Goal: Navigation & Orientation: Understand site structure

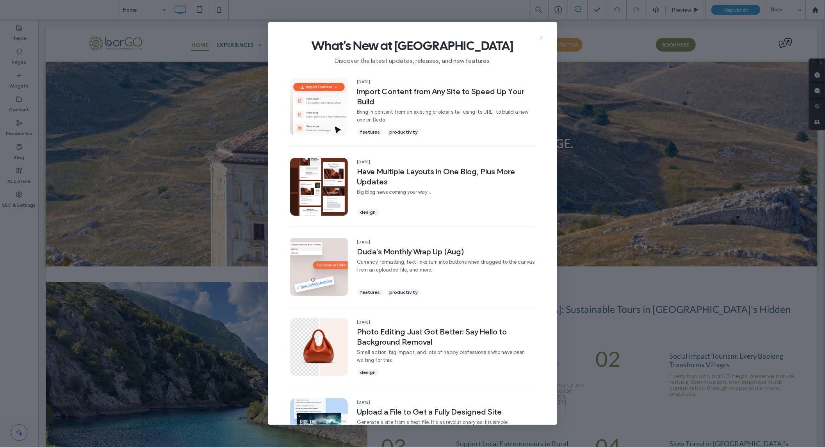
click at [543, 39] on use at bounding box center [542, 38] width 4 height 4
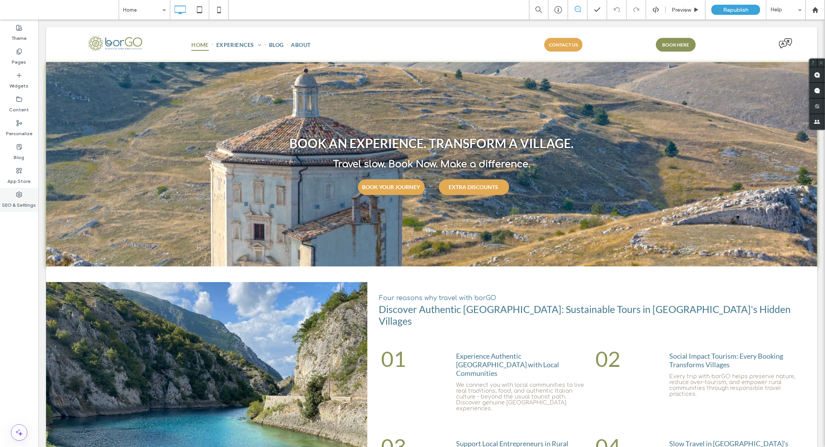
click at [19, 191] on icon at bounding box center [19, 194] width 6 height 6
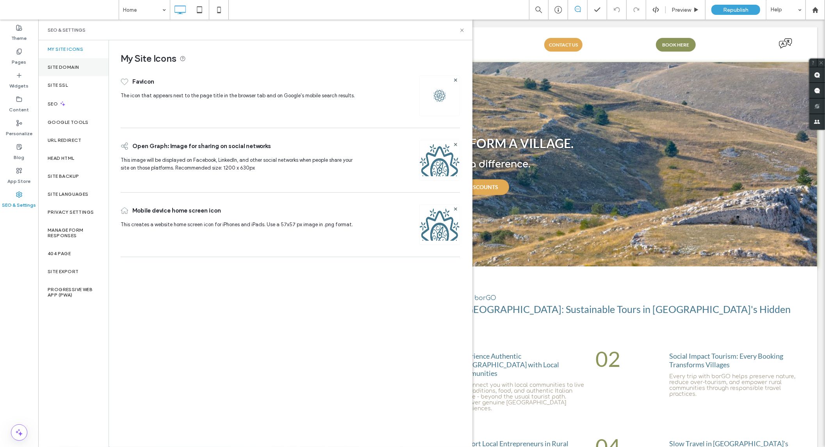
click at [73, 65] on label "Site Domain" at bounding box center [63, 66] width 31 height 5
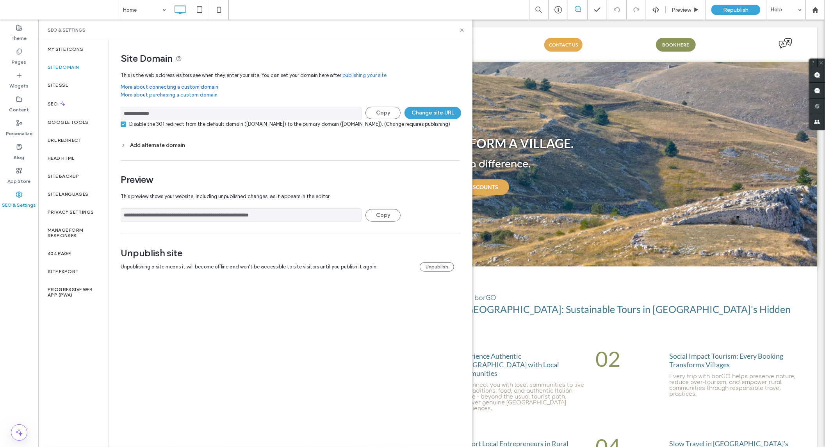
click at [124, 148] on icon at bounding box center [123, 145] width 5 height 5
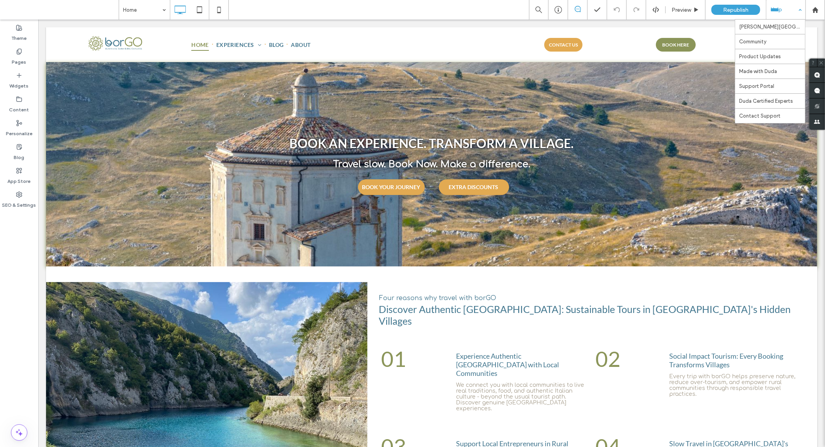
click at [782, 10] on div "Help" at bounding box center [786, 10] width 39 height 20
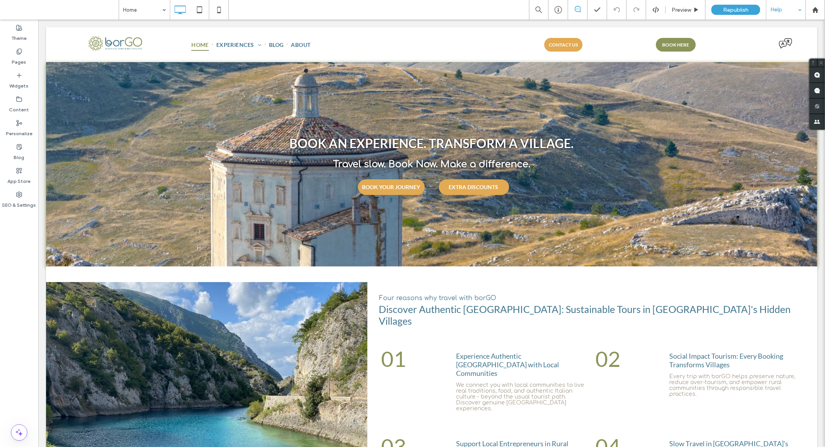
click at [784, 8] on div "Help" at bounding box center [786, 10] width 39 height 20
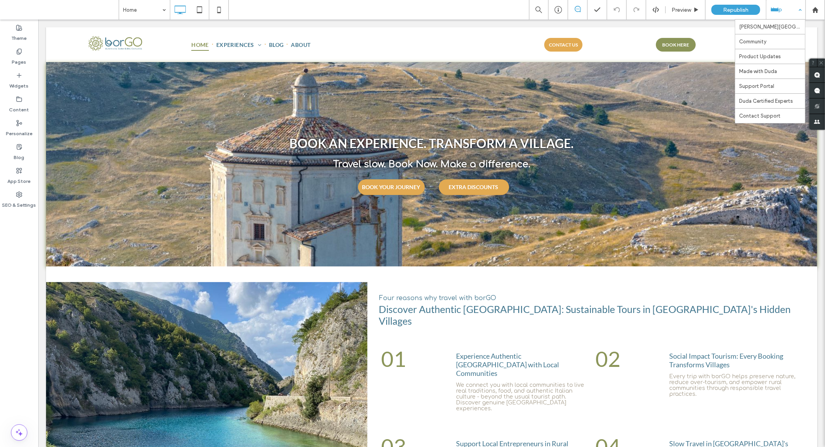
click at [782, 13] on div "Help" at bounding box center [786, 10] width 39 height 20
click at [16, 204] on label "SEO & Settings" at bounding box center [19, 203] width 34 height 11
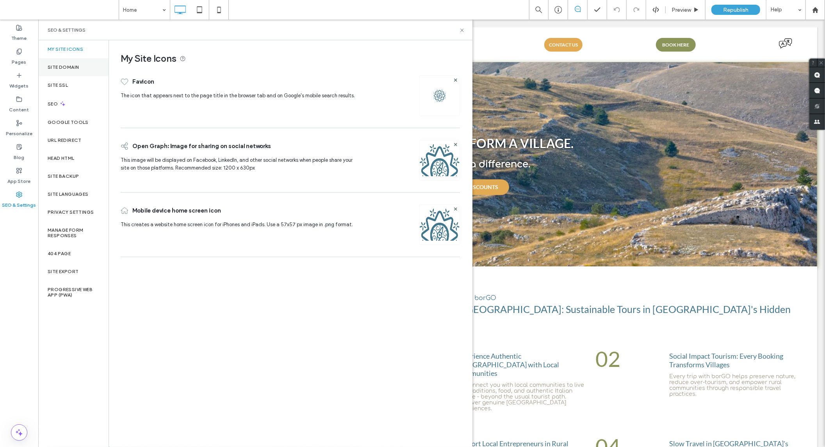
click at [76, 70] on label "Site Domain" at bounding box center [63, 66] width 31 height 5
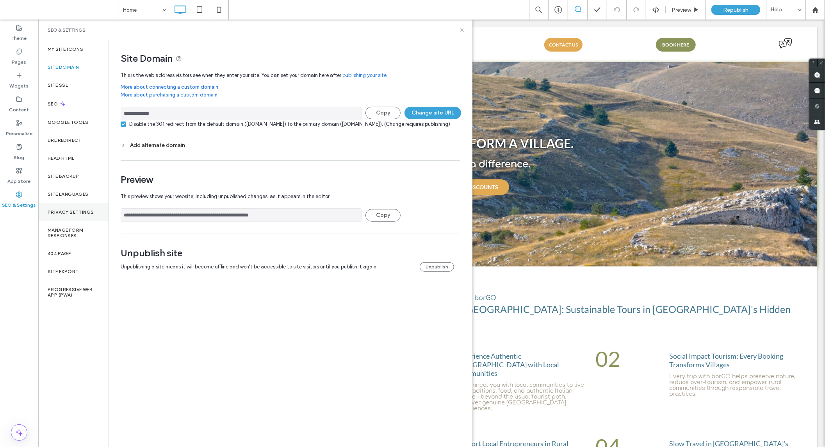
click at [65, 207] on div "Privacy Settings" at bounding box center [73, 212] width 70 height 18
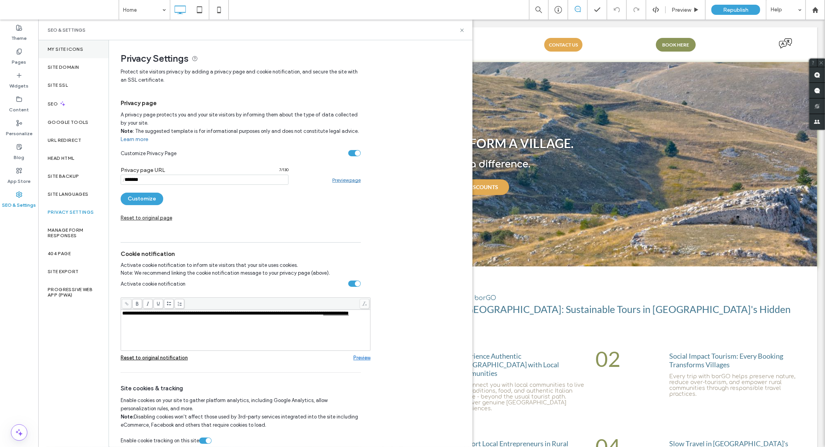
click at [79, 54] on div "My Site Icons" at bounding box center [73, 49] width 70 height 18
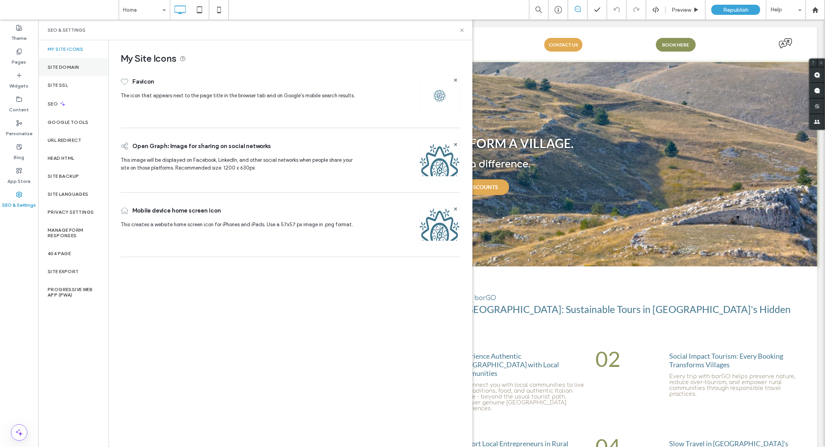
click at [76, 65] on label "Site Domain" at bounding box center [63, 66] width 31 height 5
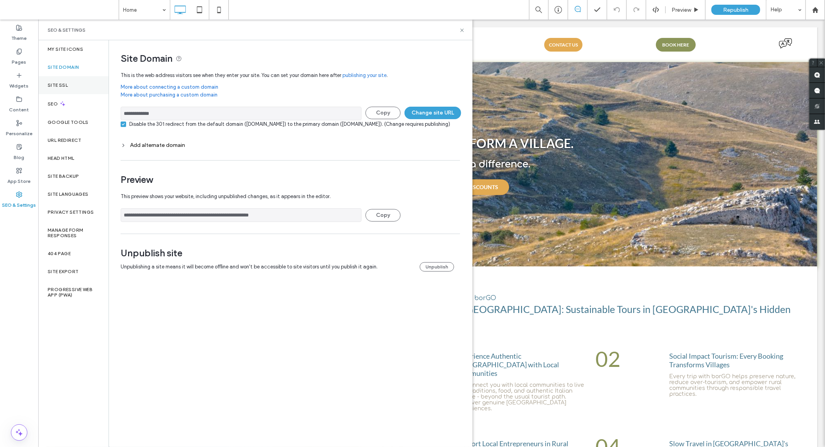
click at [66, 84] on label "Site SSL" at bounding box center [58, 84] width 20 height 5
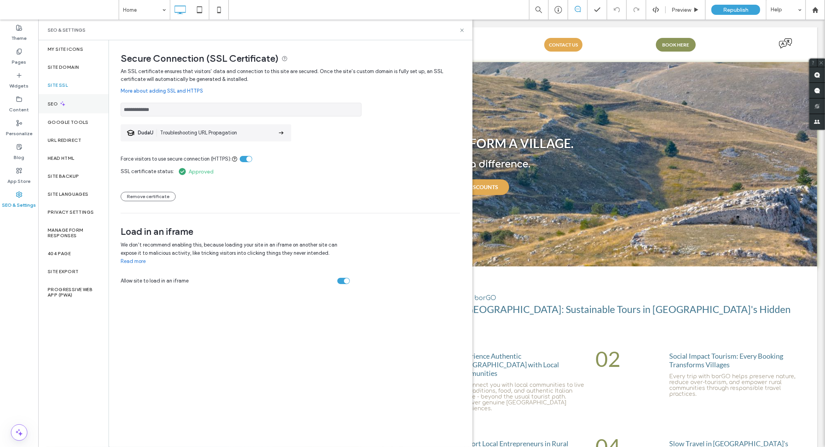
click at [59, 105] on icon at bounding box center [62, 103] width 7 height 7
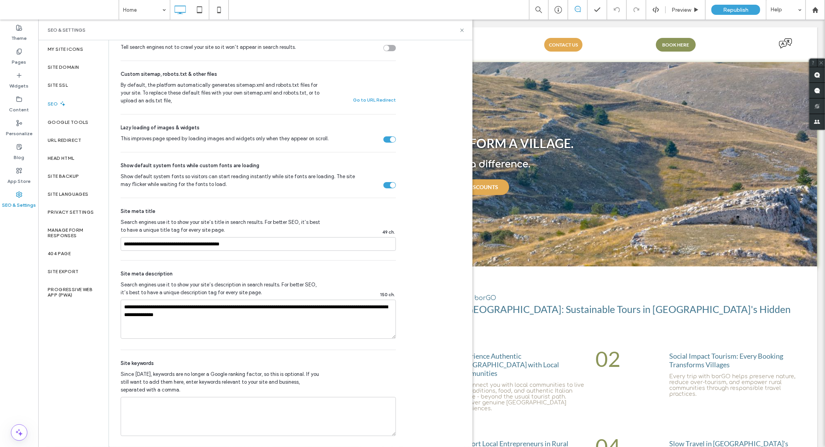
scroll to position [282, 0]
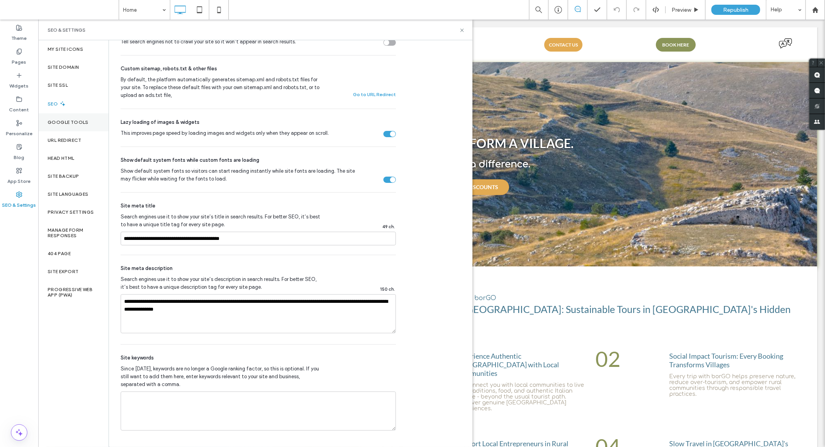
click at [75, 121] on label "Google Tools" at bounding box center [68, 122] width 41 height 5
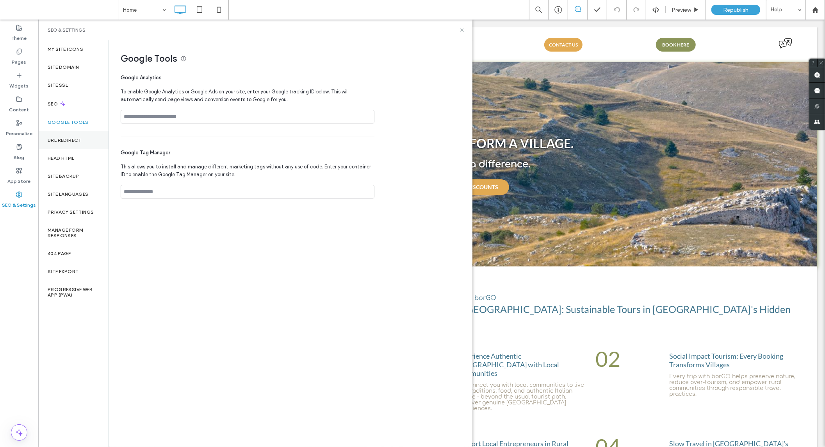
click at [68, 141] on label "URL Redirect" at bounding box center [65, 139] width 34 height 5
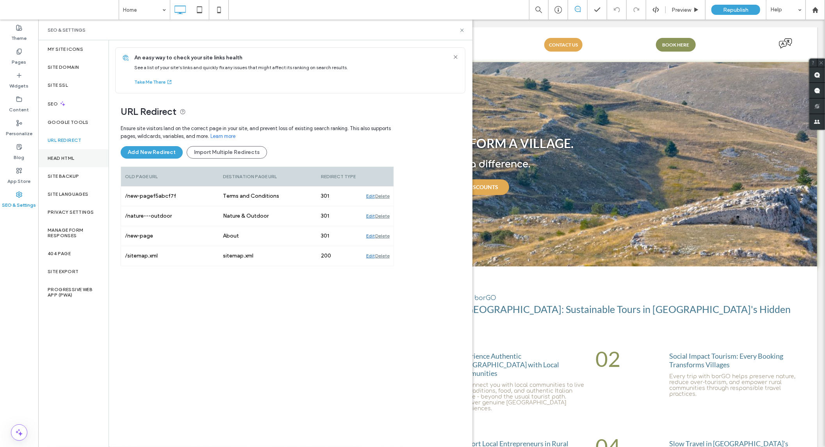
click at [63, 158] on label "Head HTML" at bounding box center [61, 157] width 27 height 5
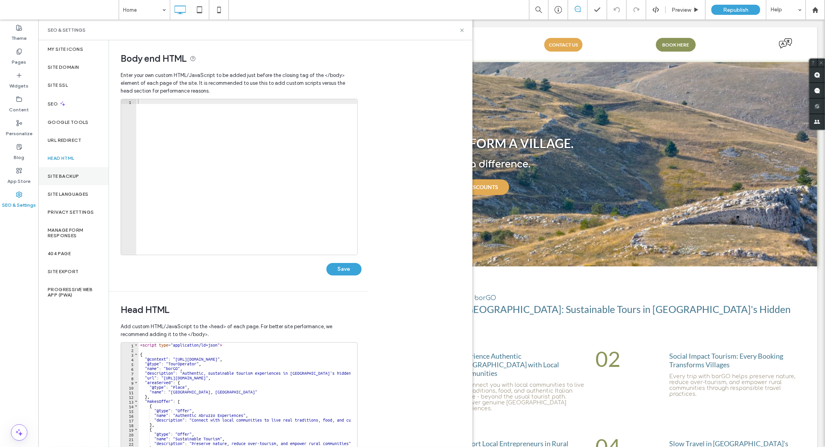
click at [61, 175] on label "Site Backup" at bounding box center [63, 175] width 31 height 5
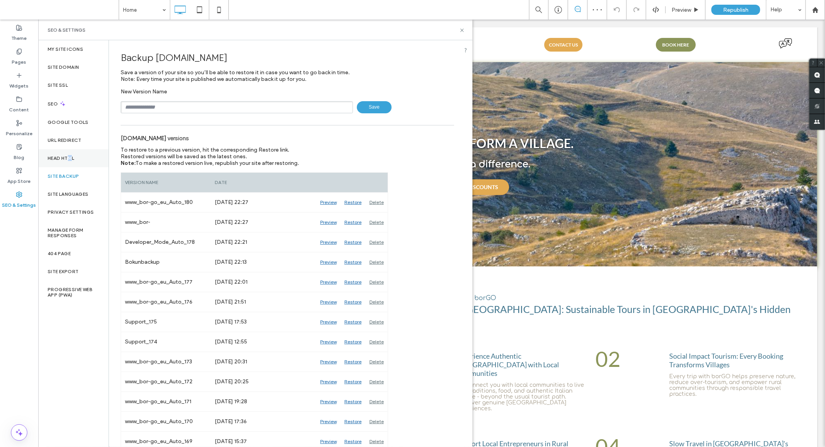
click at [71, 157] on label "Head HTML" at bounding box center [61, 157] width 27 height 5
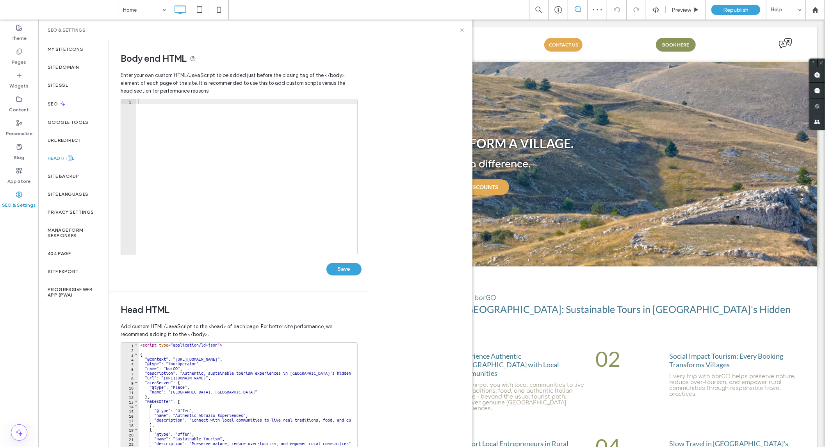
scroll to position [88, 0]
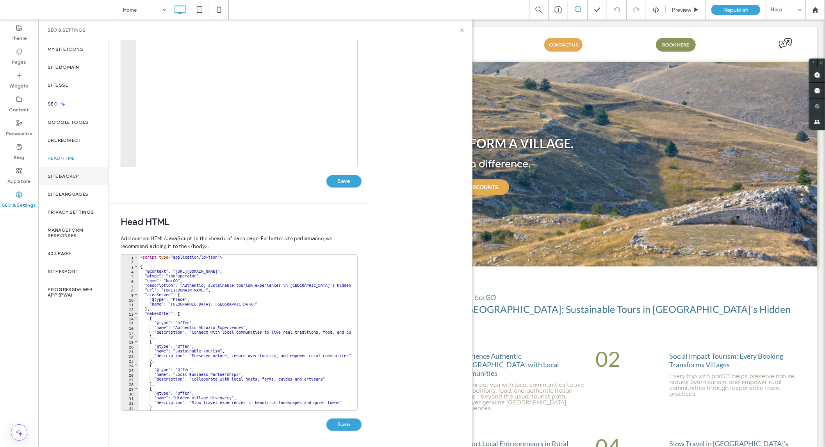
click at [64, 180] on div "Site Backup" at bounding box center [73, 176] width 70 height 18
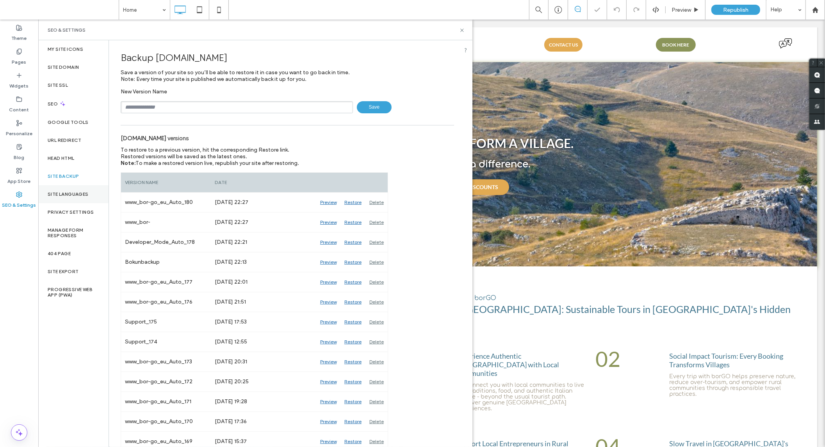
click at [62, 191] on label "Site Languages" at bounding box center [68, 193] width 41 height 5
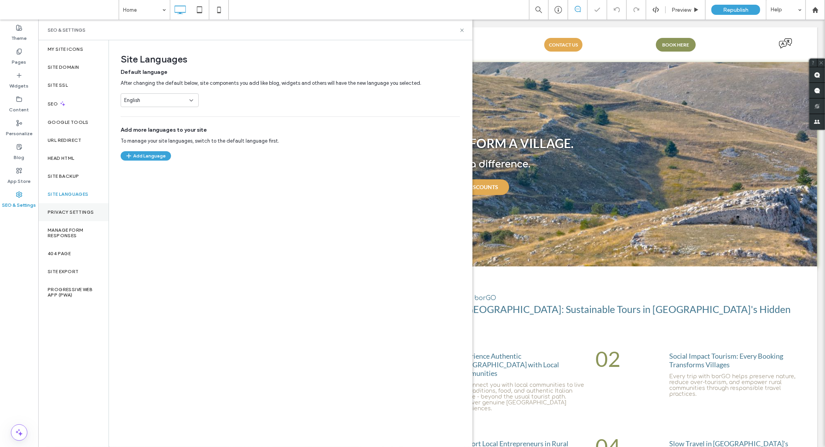
click at [60, 207] on div "Privacy Settings" at bounding box center [73, 212] width 70 height 18
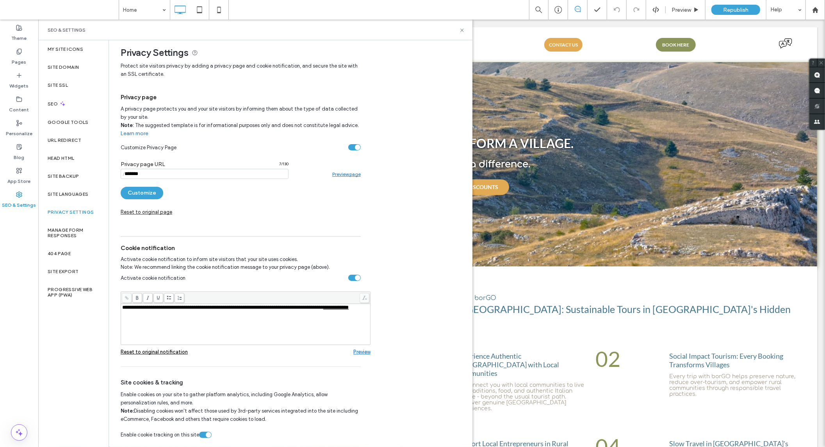
scroll to position [7, 0]
click at [68, 232] on label "Manage Form Responses" at bounding box center [74, 232] width 52 height 11
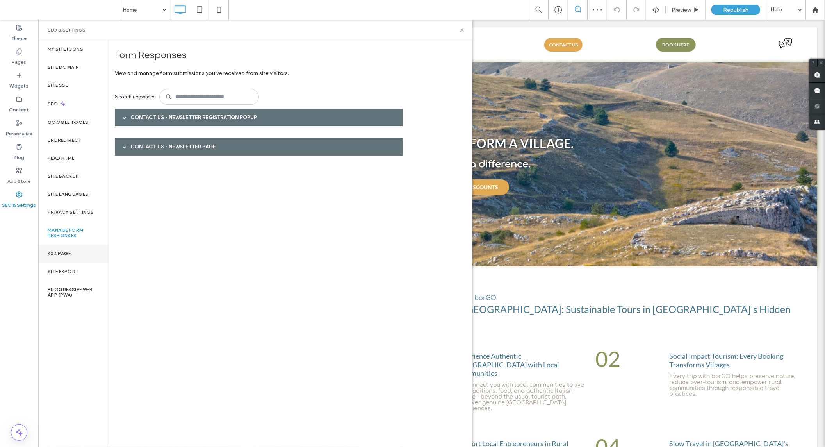
click at [57, 251] on label "404 Page" at bounding box center [59, 253] width 23 height 5
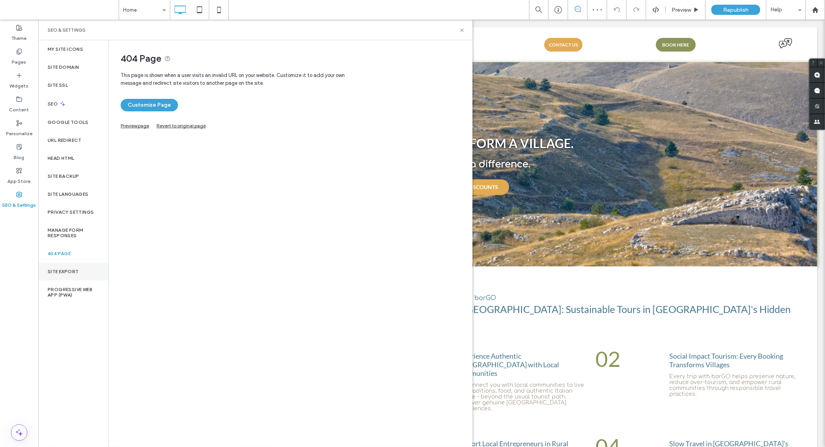
click at [59, 273] on label "Site Export" at bounding box center [63, 271] width 31 height 5
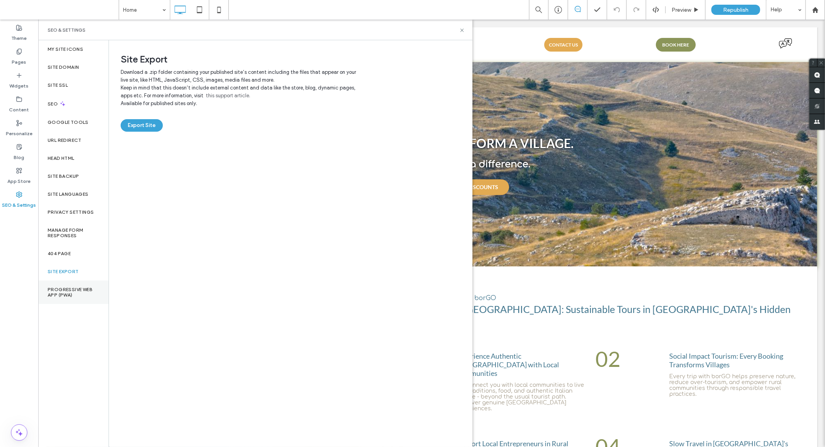
click at [58, 291] on label "Progressive Web App (PWA)" at bounding box center [74, 292] width 52 height 11
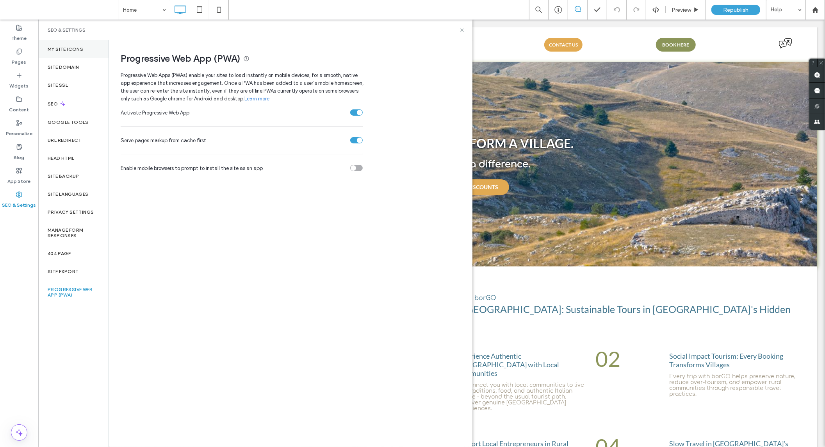
click at [82, 48] on label "My Site Icons" at bounding box center [66, 48] width 36 height 5
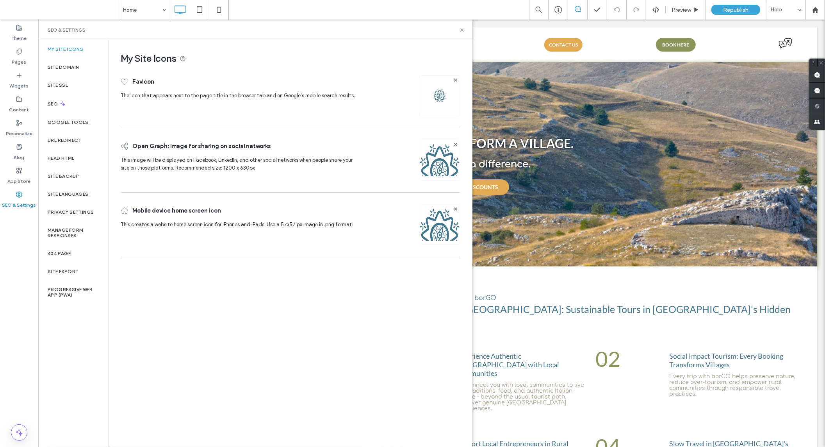
click at [19, 200] on label "SEO & Settings" at bounding box center [19, 203] width 34 height 11
click at [68, 73] on div "Site Domain" at bounding box center [73, 67] width 70 height 18
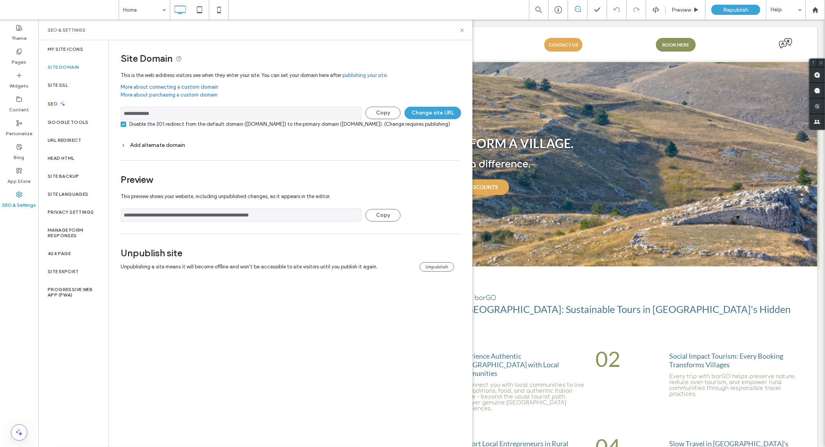
click at [127, 148] on div "Add alternate domain" at bounding box center [290, 145] width 339 height 7
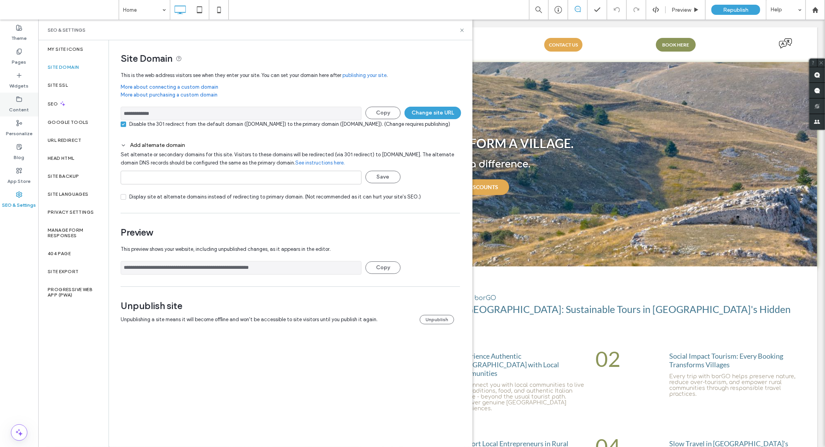
click at [9, 102] on div "Content" at bounding box center [19, 105] width 38 height 24
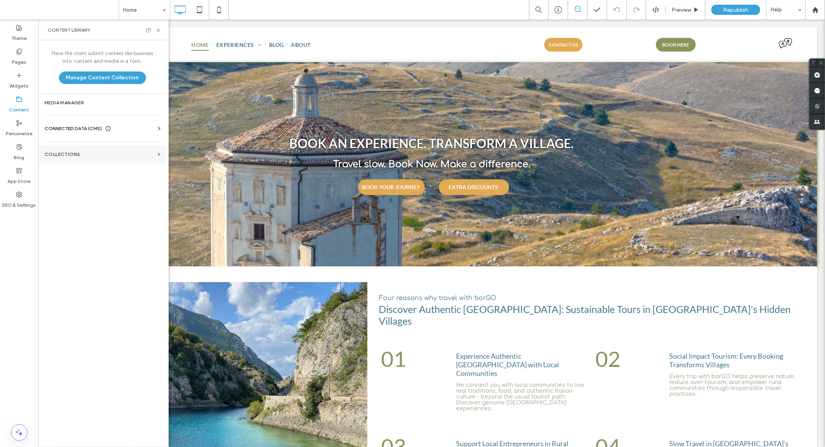
click at [72, 147] on section "Collections" at bounding box center [102, 154] width 128 height 18
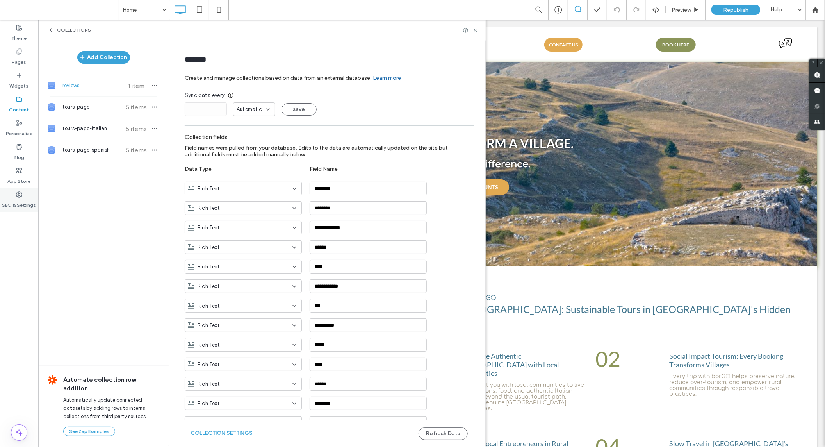
click at [18, 200] on label "SEO & Settings" at bounding box center [19, 203] width 34 height 11
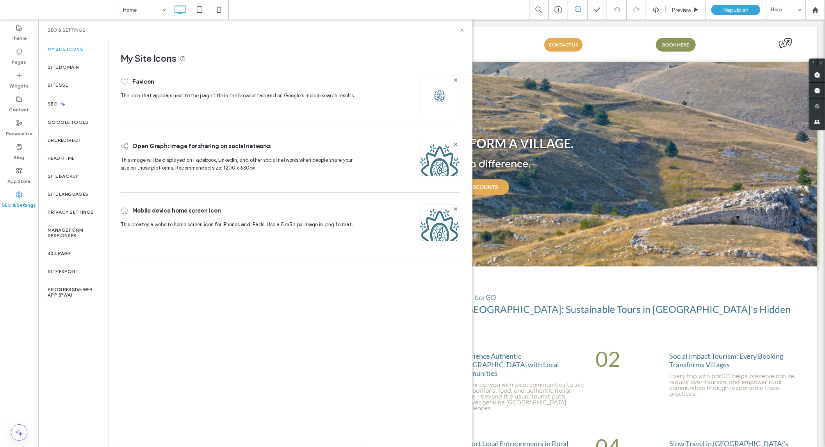
click at [68, 52] on div "My Site Icons" at bounding box center [73, 49] width 70 height 18
click at [64, 71] on div "Site Domain" at bounding box center [73, 67] width 70 height 18
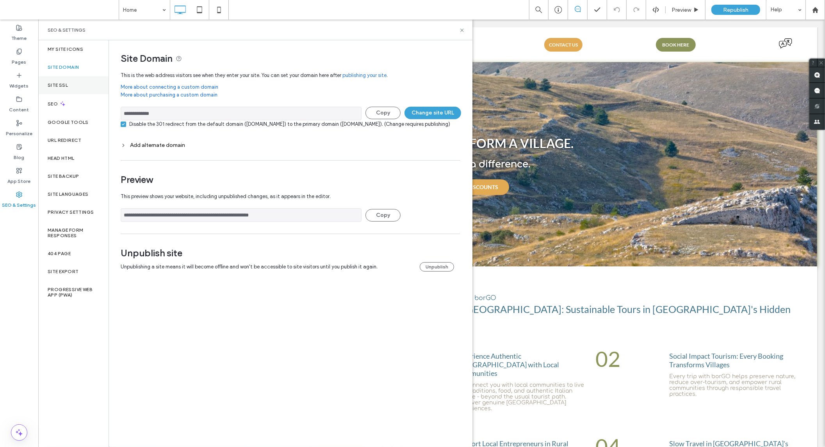
click at [62, 86] on label "Site SSL" at bounding box center [58, 84] width 20 height 5
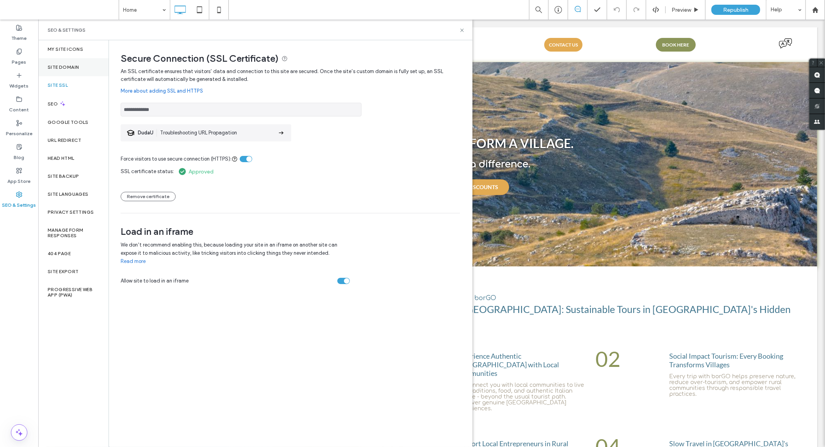
click at [68, 71] on div "Site Domain" at bounding box center [73, 67] width 70 height 18
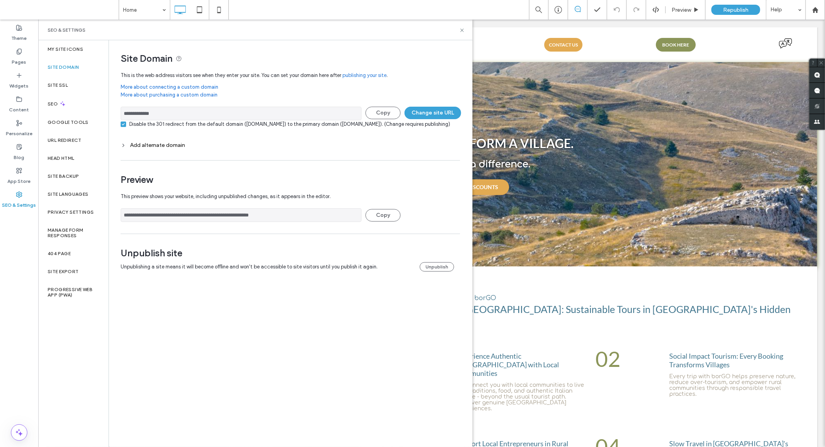
click at [139, 150] on div "Add alternate domain" at bounding box center [290, 145] width 339 height 11
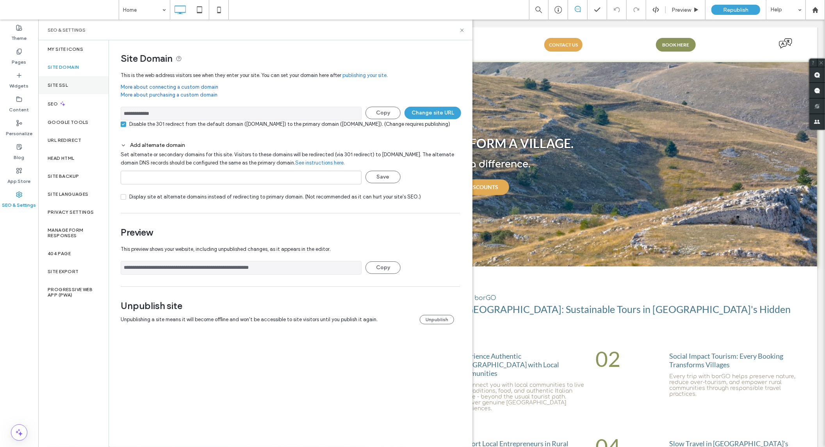
click at [57, 87] on label "Site SSL" at bounding box center [58, 84] width 20 height 5
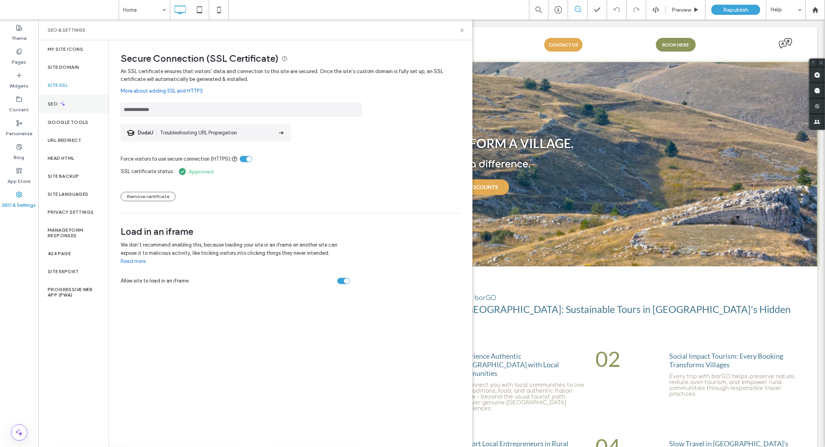
click at [55, 105] on label "SEO" at bounding box center [54, 103] width 12 height 5
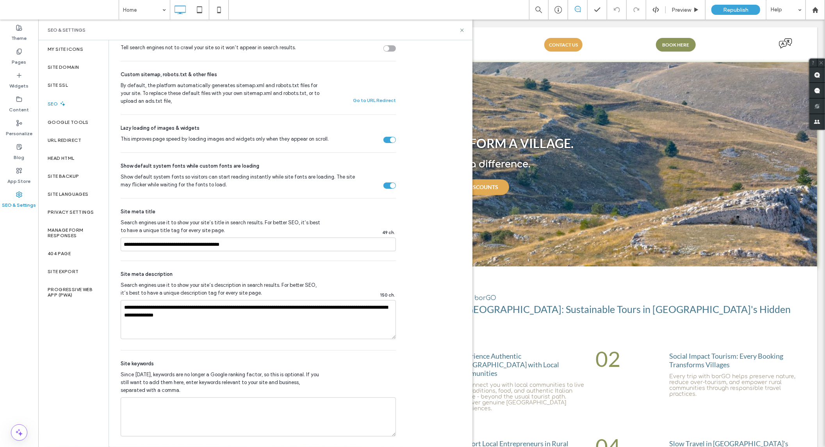
scroll to position [282, 0]
